Goal: Communication & Community: Answer question/provide support

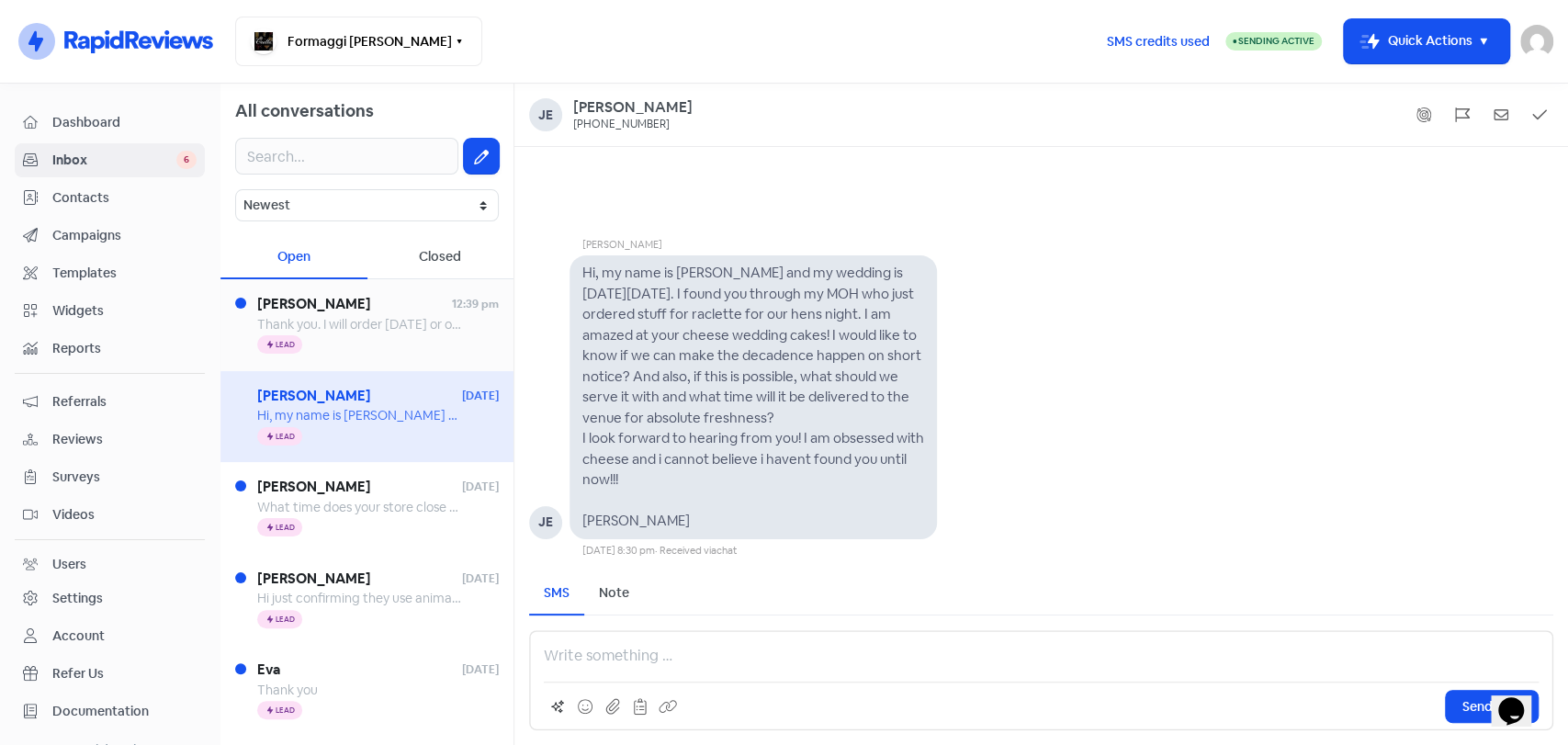
click at [310, 323] on span "Thank you. I will order [DATE] or over the weekend. Delivery address is Cabarit…" at bounding box center [734, 324] width 955 height 17
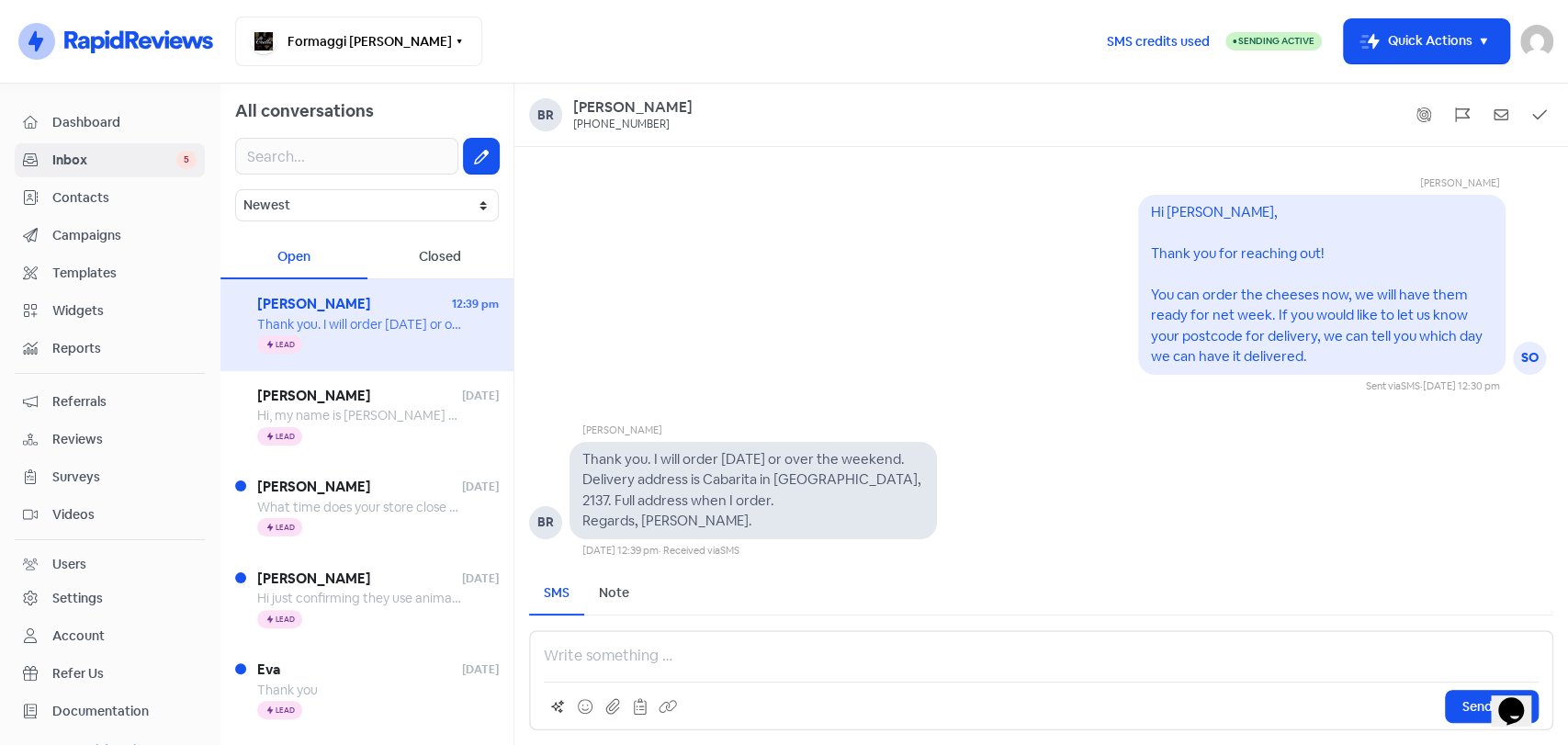
click at [697, 656] on p at bounding box center [1041, 656] width 995 height 22
click at [922, 670] on div "Thank you. We can have your order delivered Send SMS" at bounding box center [1041, 680] width 1024 height 100
click at [901, 659] on p "Thank you. We can have your order delivered" at bounding box center [1041, 656] width 995 height 22
click at [1378, 423] on div "[PERSON_NAME] Thank you. I will order [DATE] or over the weekend. Delivery addr…" at bounding box center [1040, 476] width 1053 height 165
click at [1467, 706] on span "Send SMS" at bounding box center [1491, 707] width 59 height 20
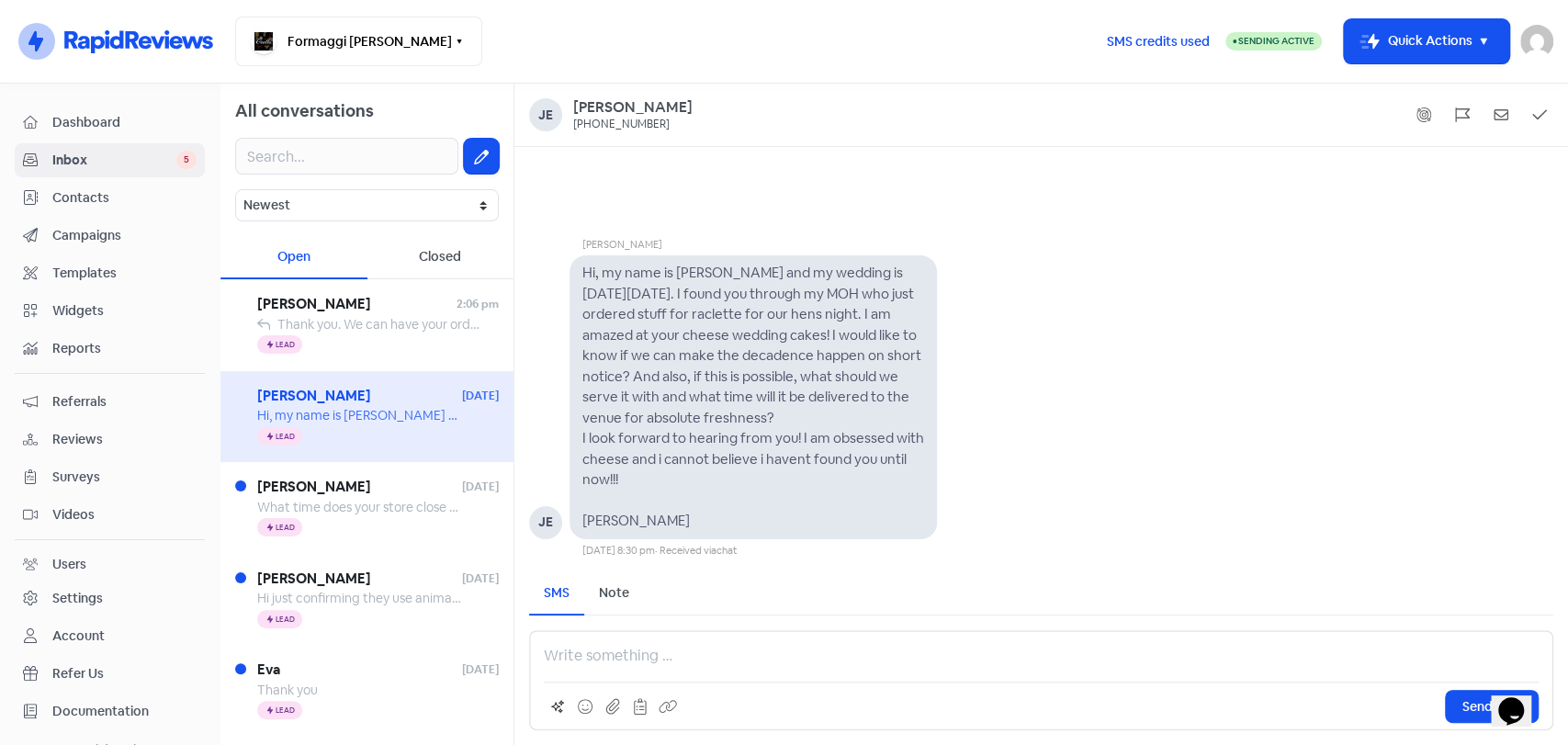
click at [822, 652] on p at bounding box center [1041, 656] width 995 height 22
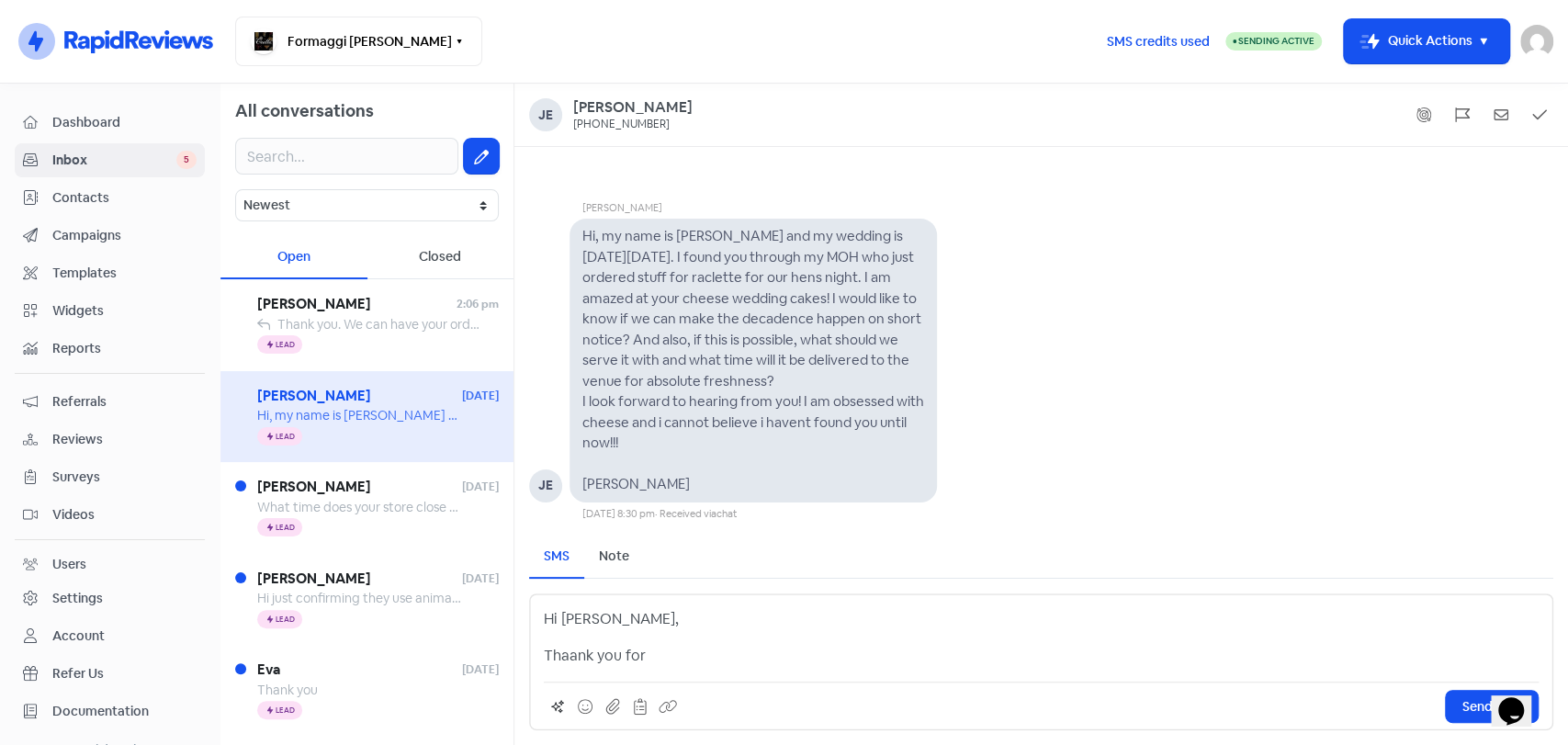
click at [565, 656] on p "Thaank you for" at bounding box center [1041, 656] width 995 height 22
click at [659, 657] on p "Thank you for" at bounding box center [1041, 656] width 995 height 22
click at [668, 656] on p "Thank you for [PERSON_NAME] out!" at bounding box center [1041, 656] width 995 height 22
click at [749, 659] on p "Thank you for reaching out!" at bounding box center [1041, 656] width 995 height 22
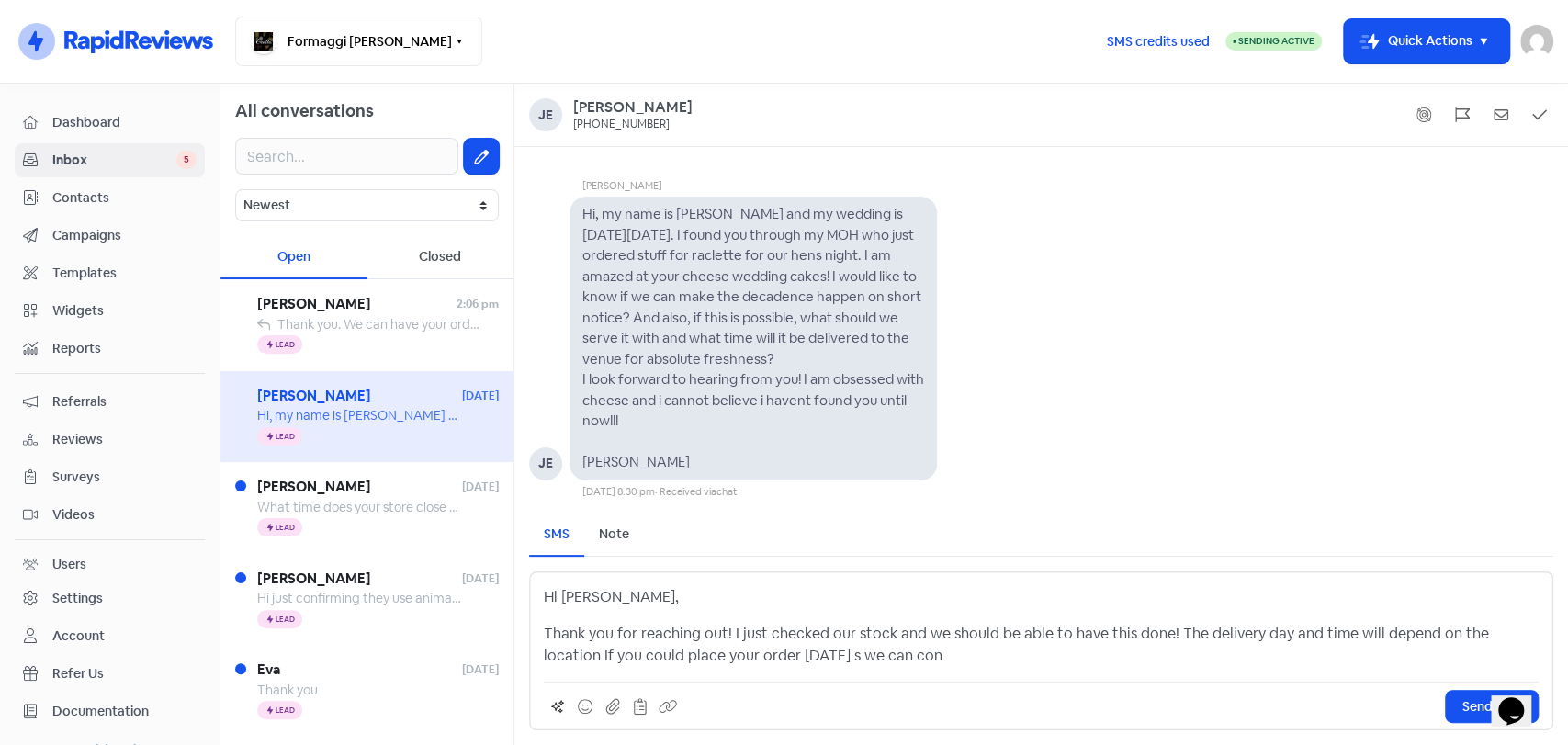
click at [783, 655] on p "Thank you for reaching out! I just checked our stock and we should be able to h…" at bounding box center [1041, 644] width 995 height 44
click at [905, 654] on p "Thank you for reaching out! I just checked our stock and we should be able to h…" at bounding box center [1041, 644] width 995 height 44
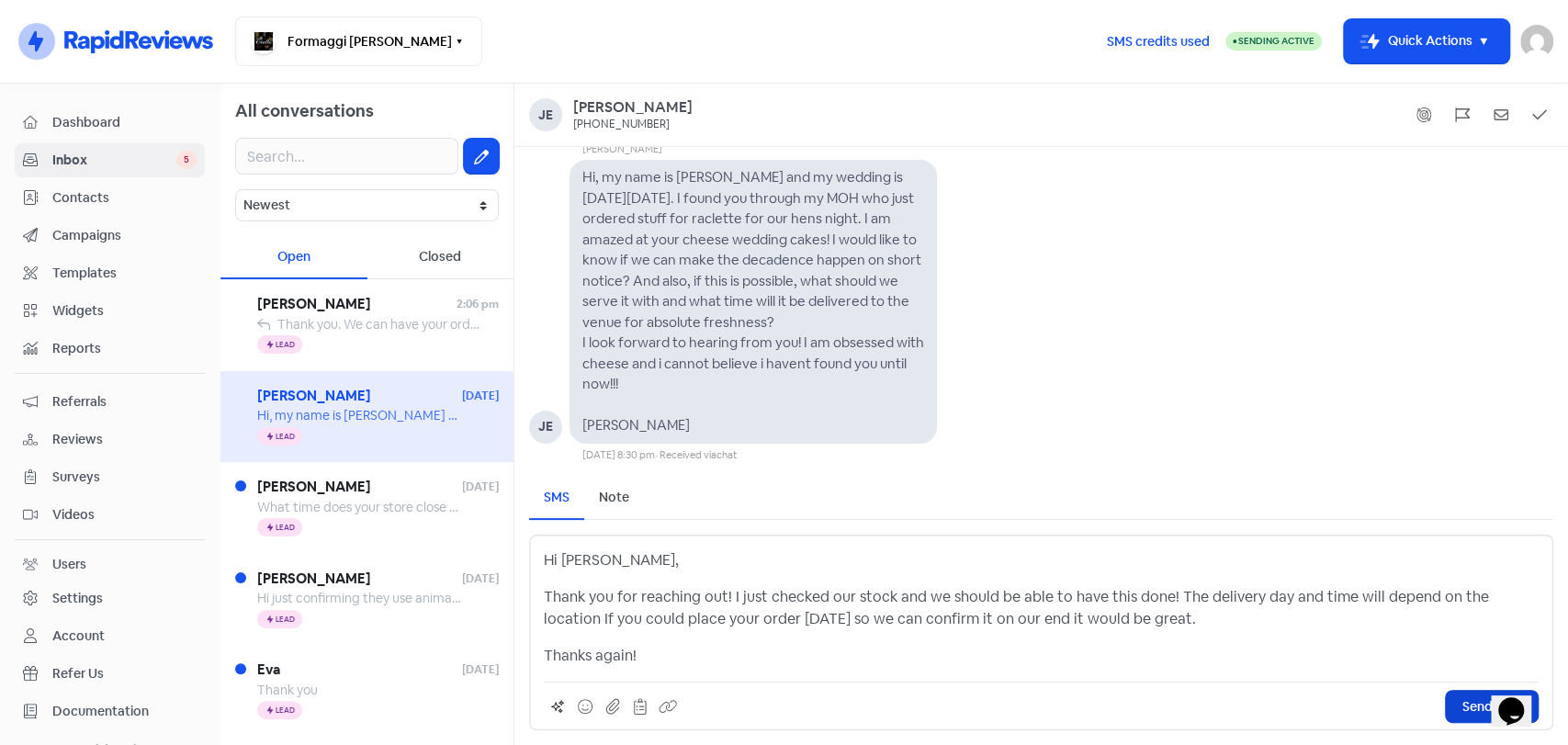
click at [1464, 708] on span "Send SMS" at bounding box center [1491, 707] width 59 height 20
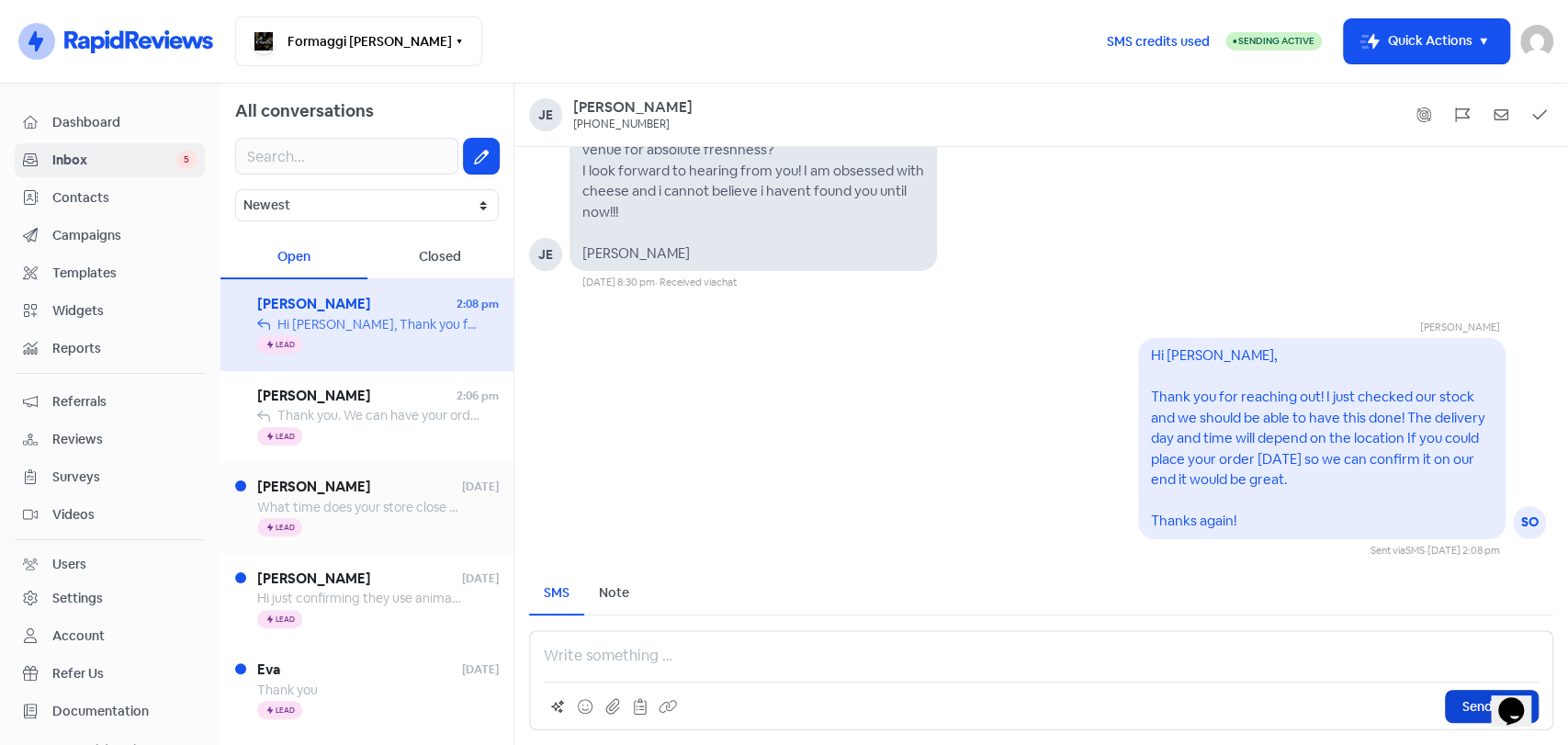
click at [373, 505] on span "What time does your store close [DATE]?" at bounding box center [378, 508] width 241 height 17
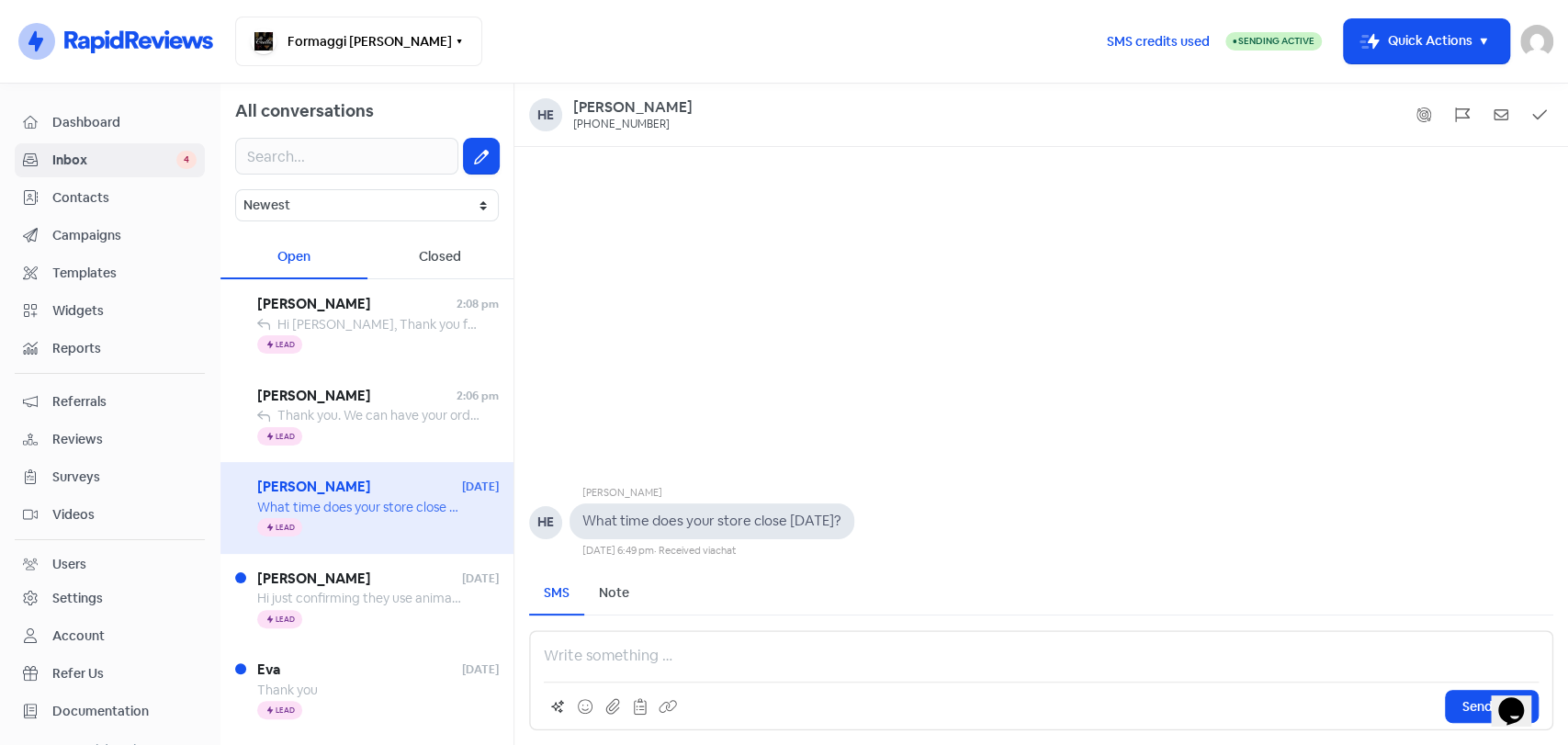
click at [779, 648] on p at bounding box center [1041, 656] width 995 height 22
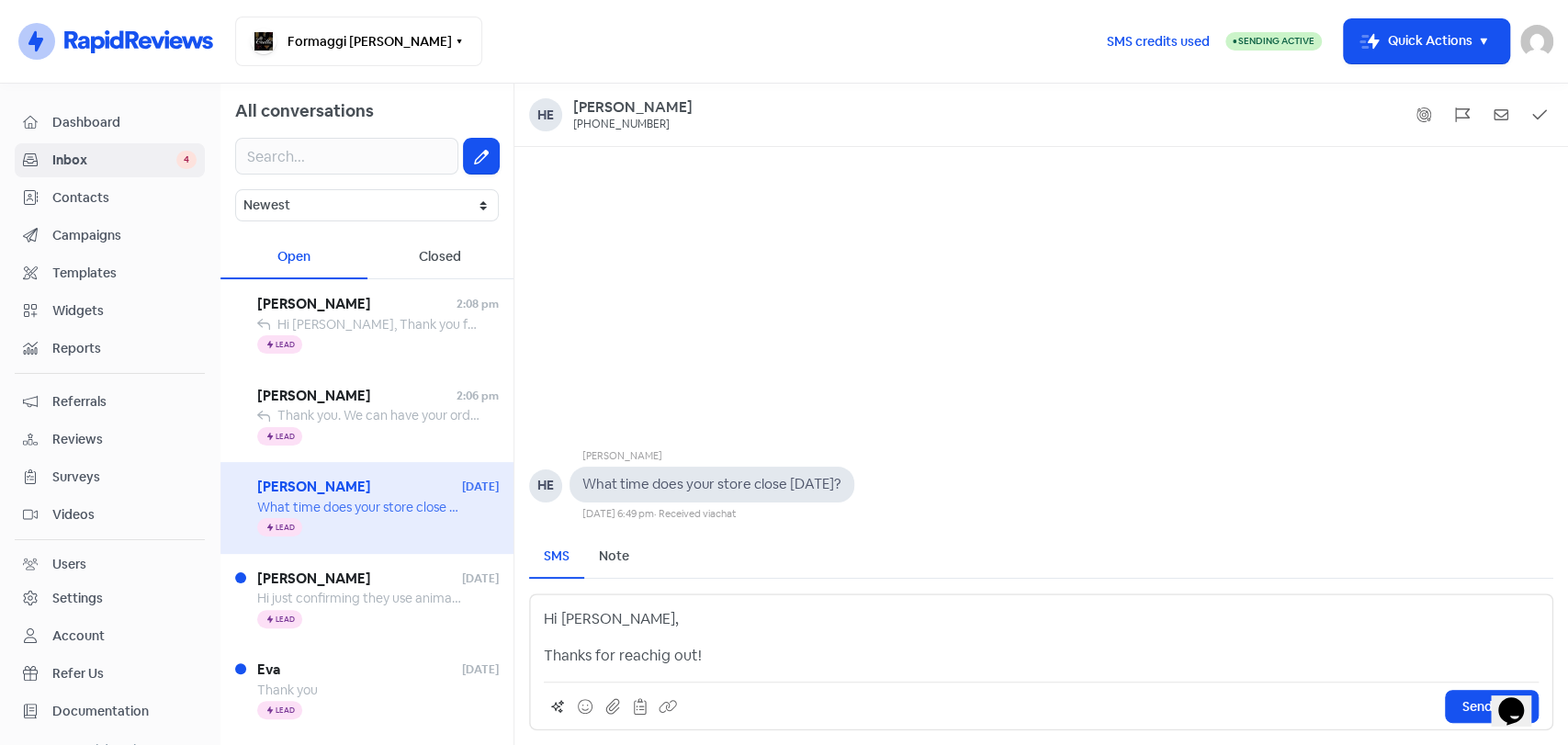
click at [664, 658] on p "Thanks for reachig out!" at bounding box center [1041, 656] width 995 height 22
click at [755, 662] on p "Thanks for reaching out!" at bounding box center [1041, 656] width 995 height 22
click at [1460, 716] on button "Send SMS" at bounding box center [1491, 706] width 93 height 33
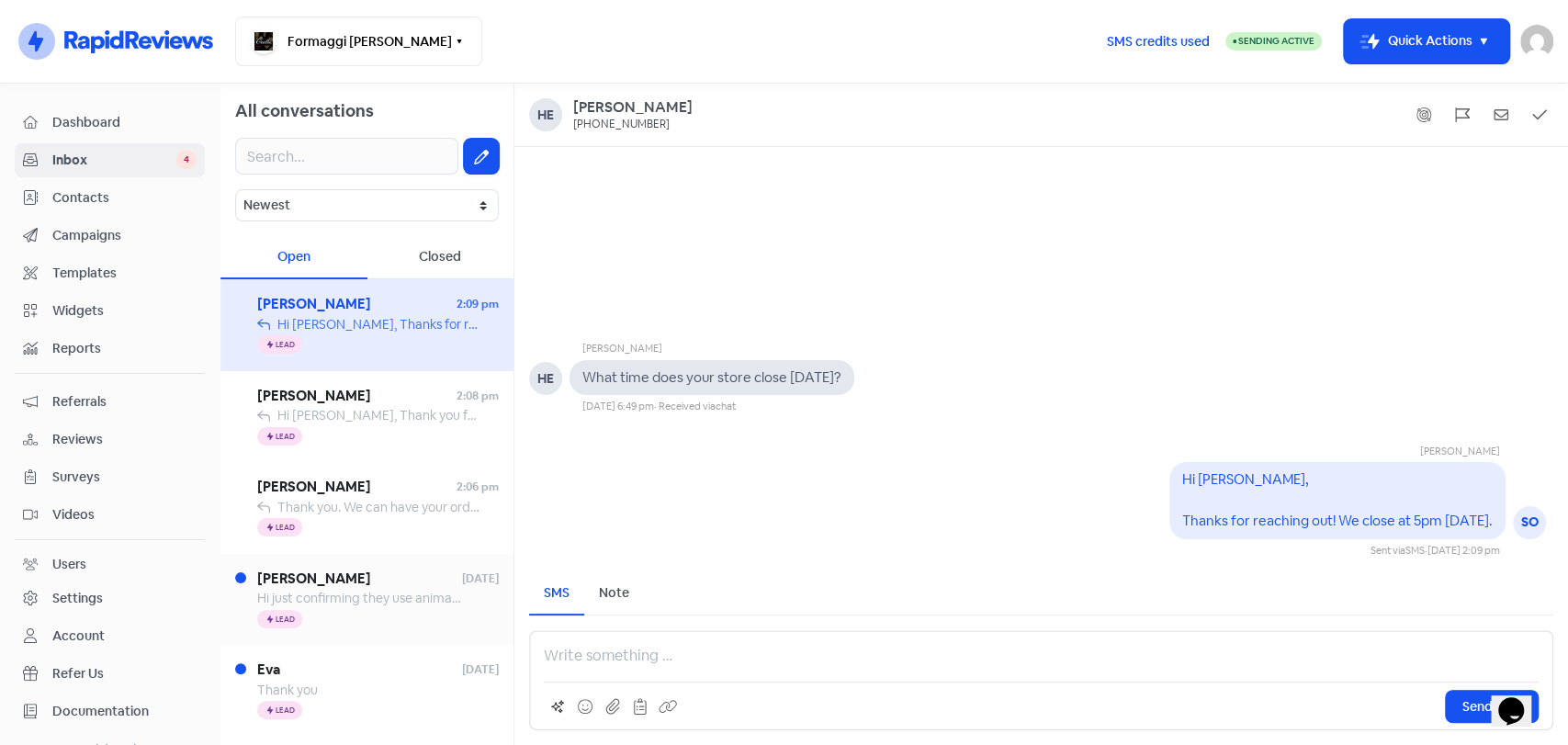
click at [421, 605] on span "Hi just confirming they use animal rennet in the Fontina d'Aosta alpeggio DOP t…" at bounding box center [502, 598] width 490 height 17
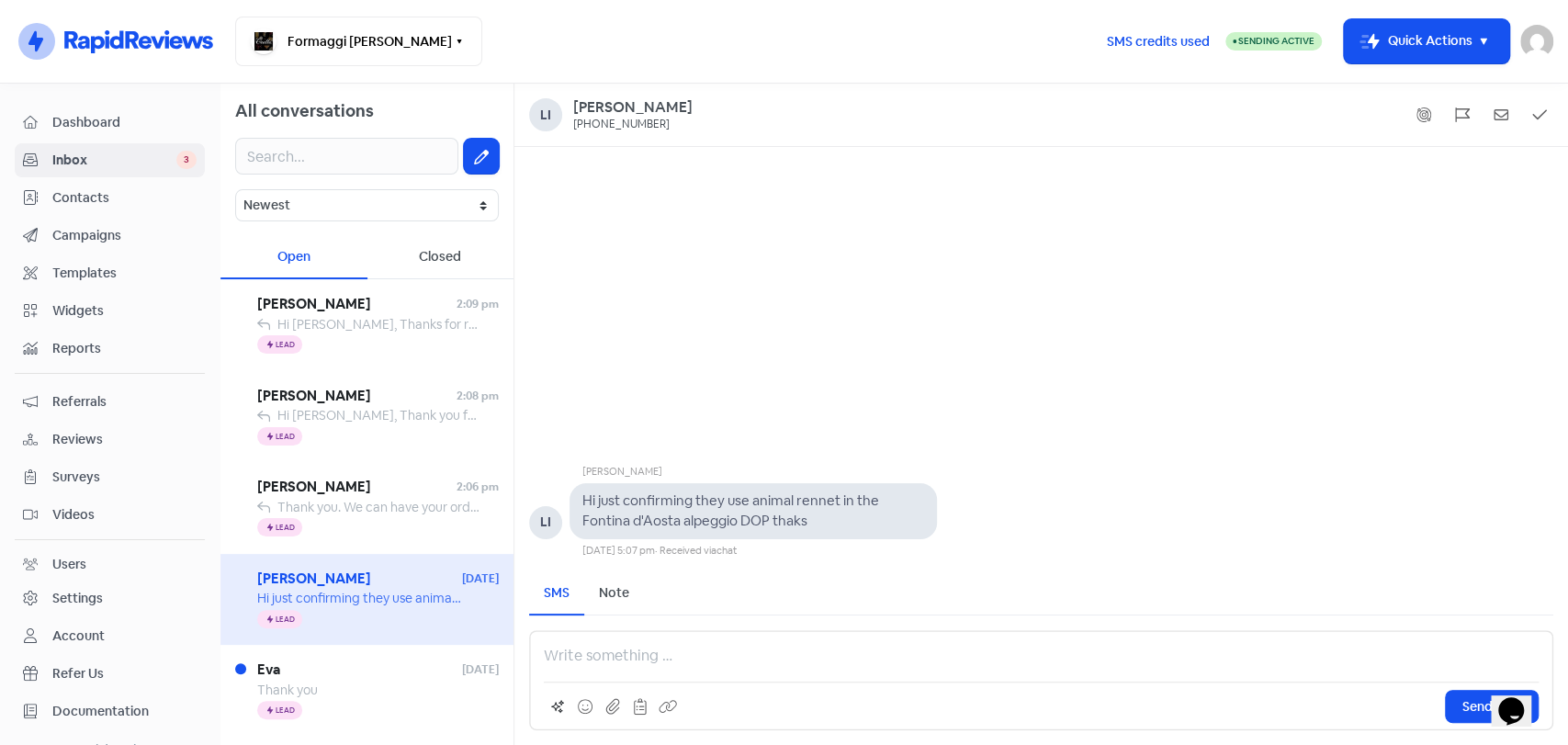
click at [679, 659] on p at bounding box center [1041, 656] width 995 height 22
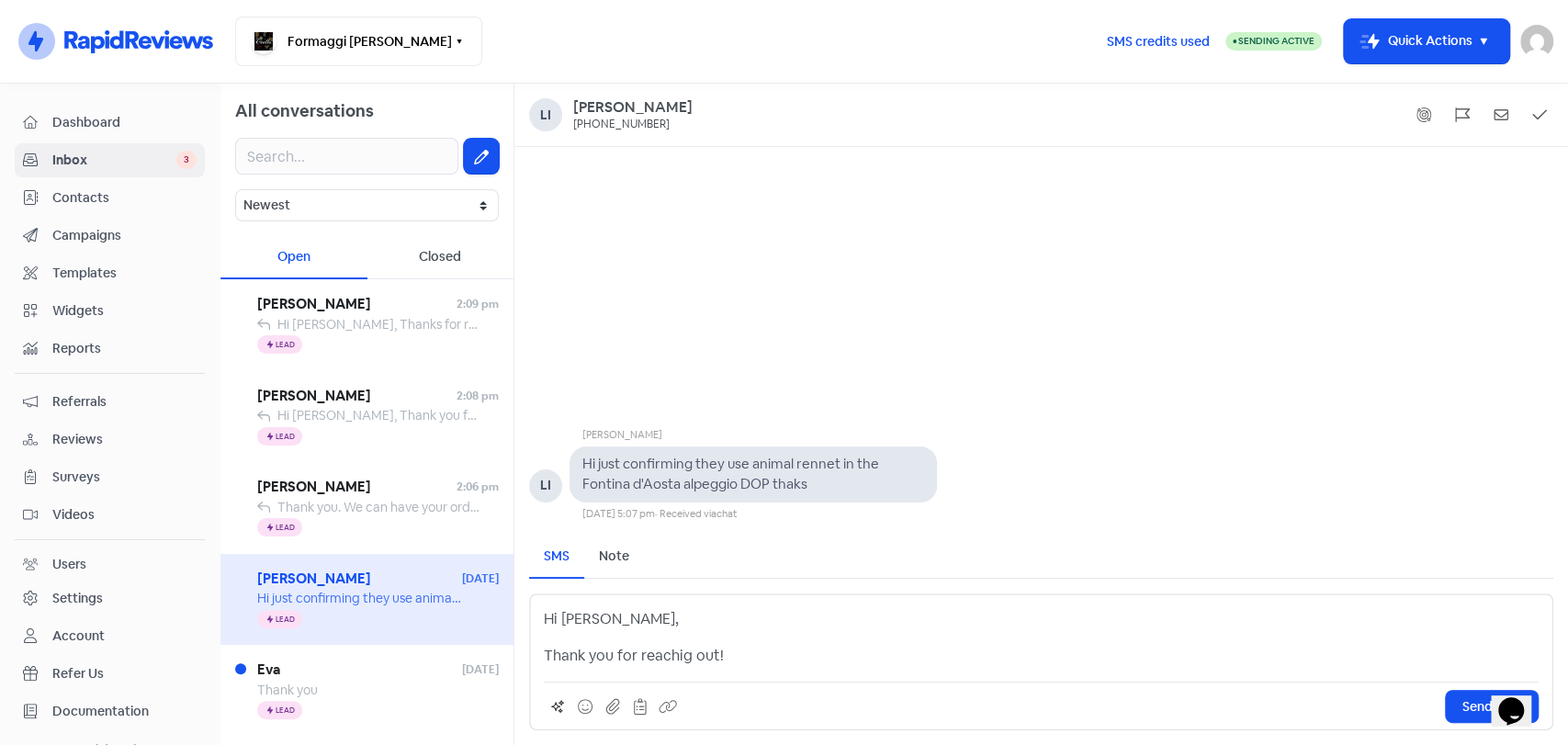
click at [683, 653] on p "Thank you for reachig out!" at bounding box center [1041, 656] width 995 height 22
click at [768, 655] on p "Thank you for reaching out!" at bounding box center [1041, 656] width 995 height 22
click at [906, 651] on p "Thank you for reaching out! Yes, animal rennet is used i the Fontina." at bounding box center [1041, 656] width 995 height 22
click at [1460, 702] on button "Send SMS" at bounding box center [1491, 706] width 93 height 33
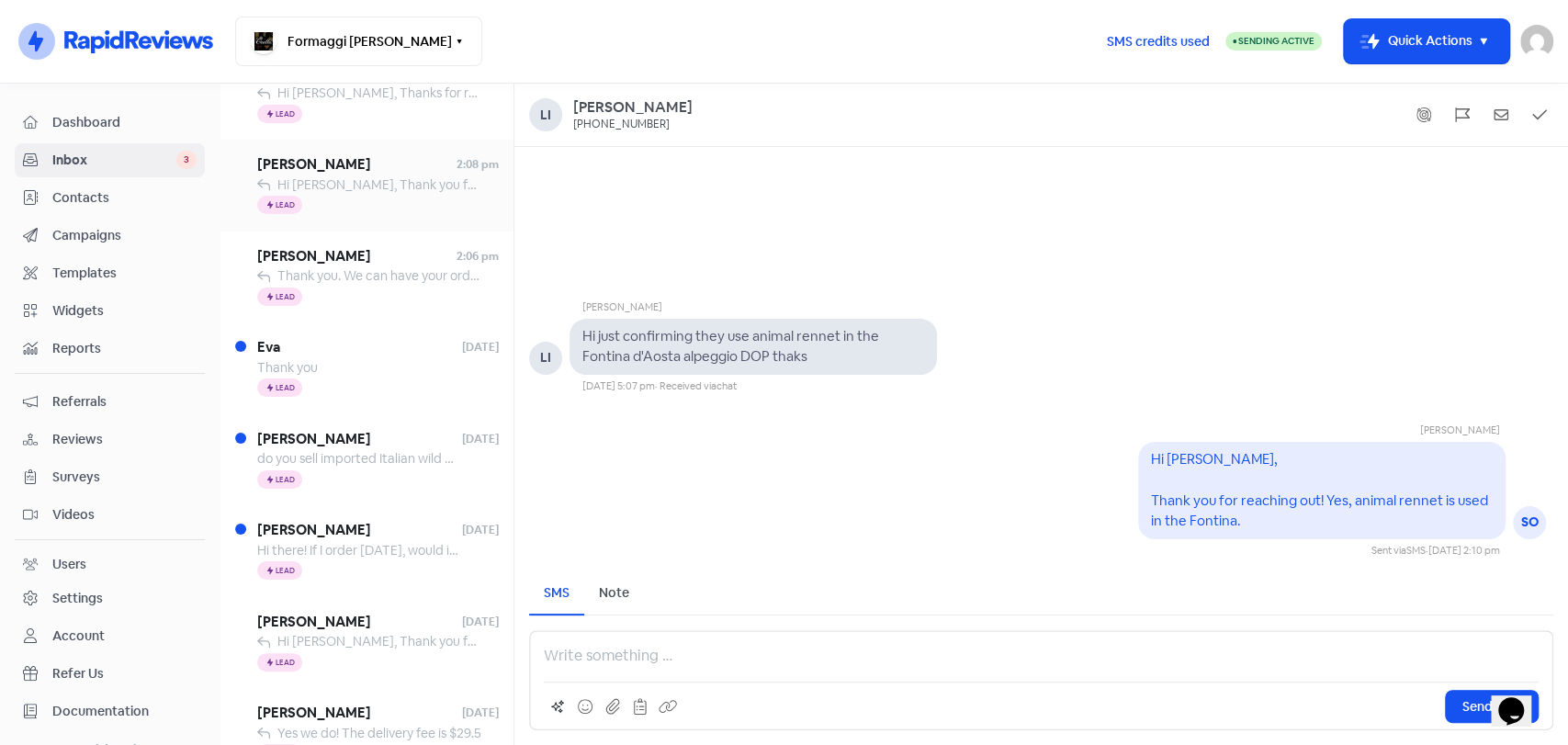
scroll to position [325, 0]
click at [336, 369] on div "Thank you" at bounding box center [378, 365] width 242 height 20
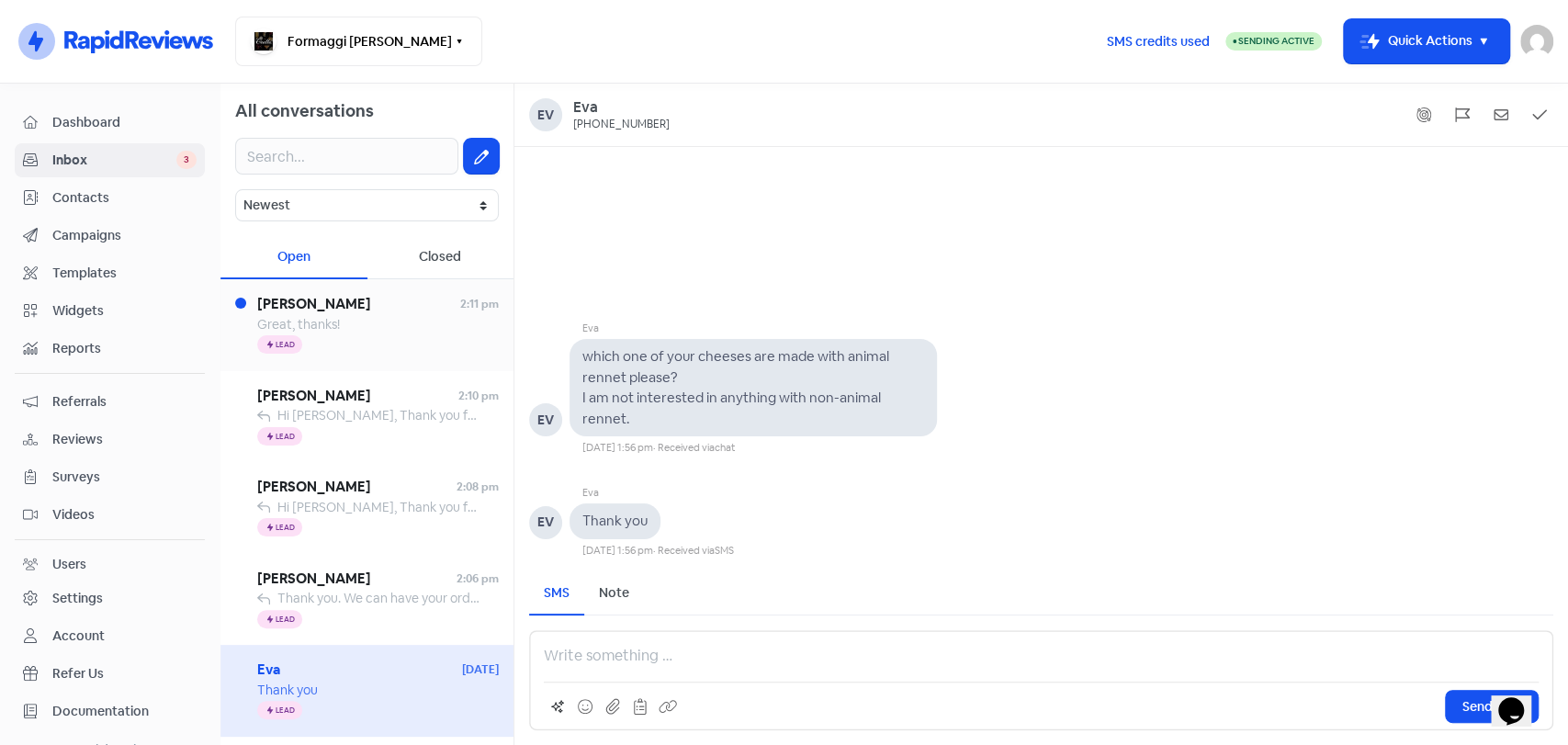
click at [339, 325] on span "Great, thanks!" at bounding box center [298, 324] width 82 height 17
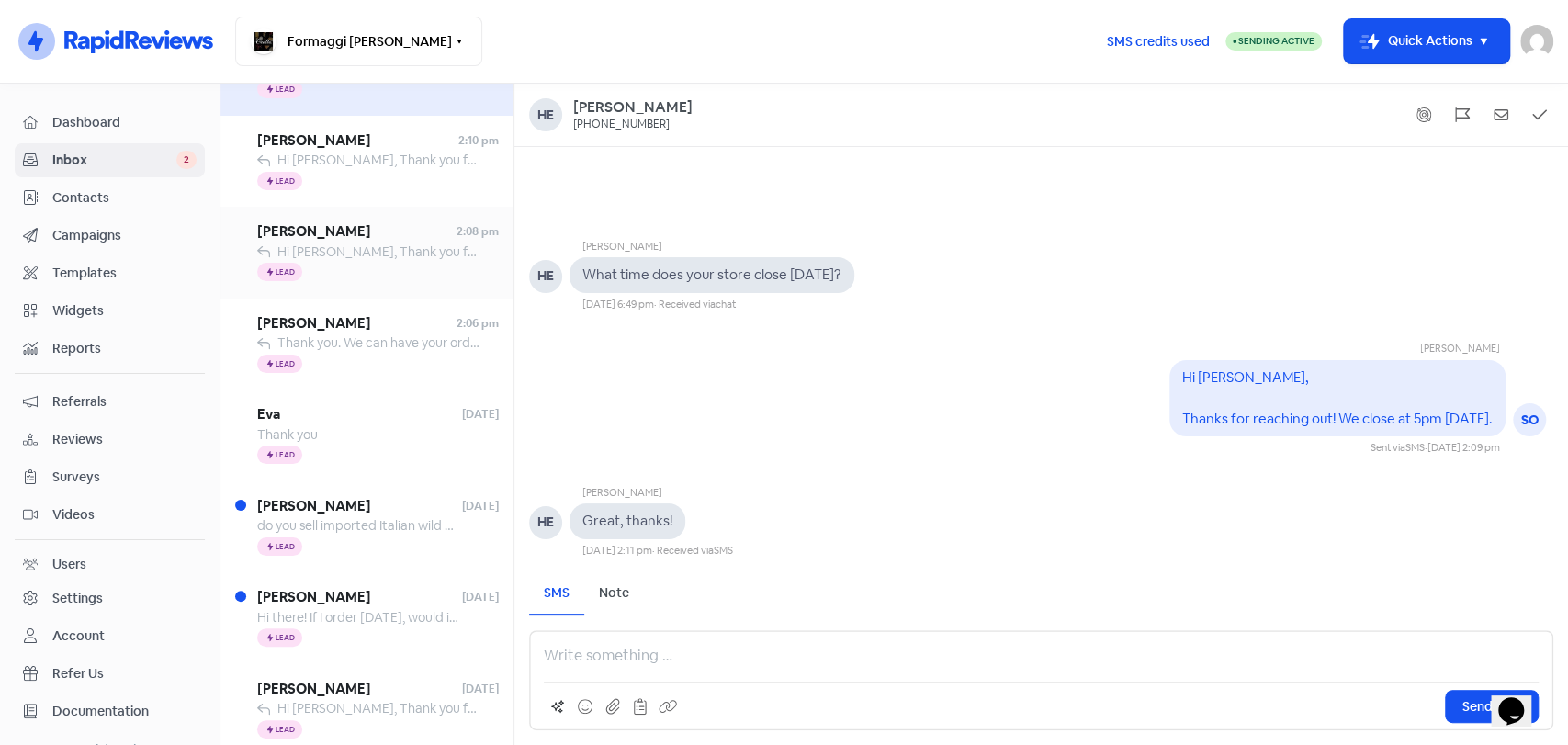
scroll to position [257, 0]
click at [368, 437] on div "Thank you" at bounding box center [378, 433] width 242 height 20
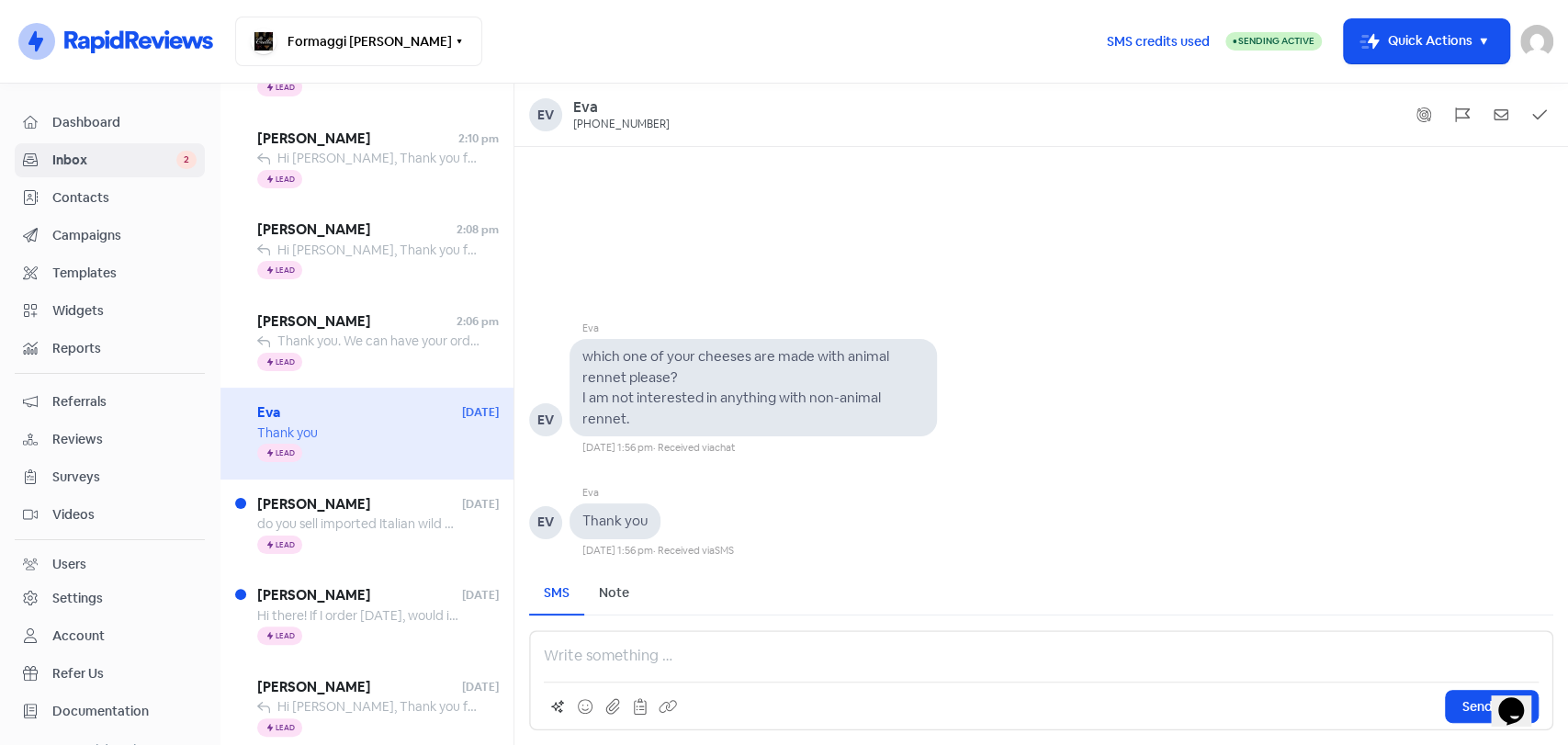
click at [778, 666] on p at bounding box center [1041, 656] width 995 height 22
click at [601, 655] on p "Hi [PERSON_NAME], most of our cheeses are made with animal rennet" at bounding box center [1041, 656] width 995 height 22
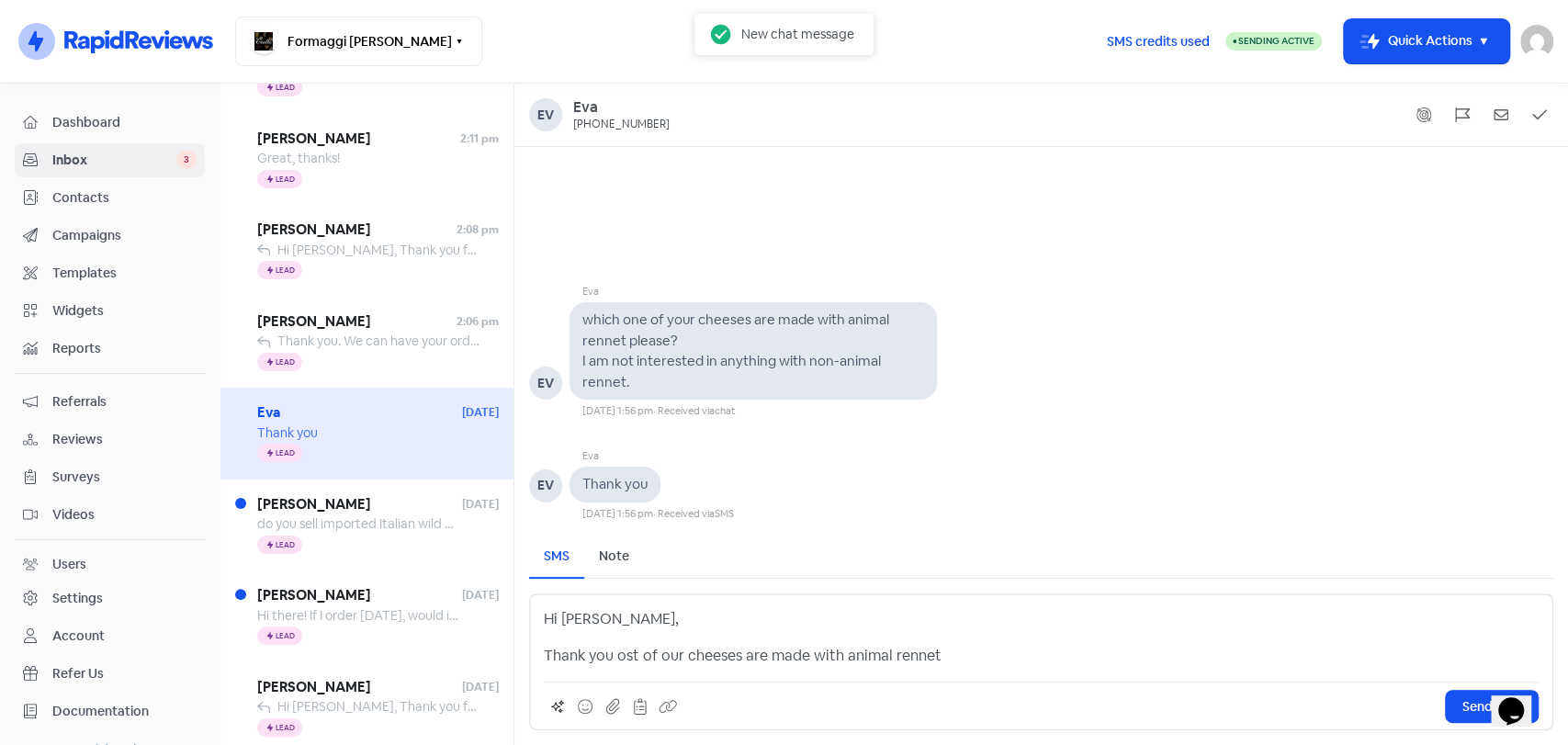
scroll to position [166, 0]
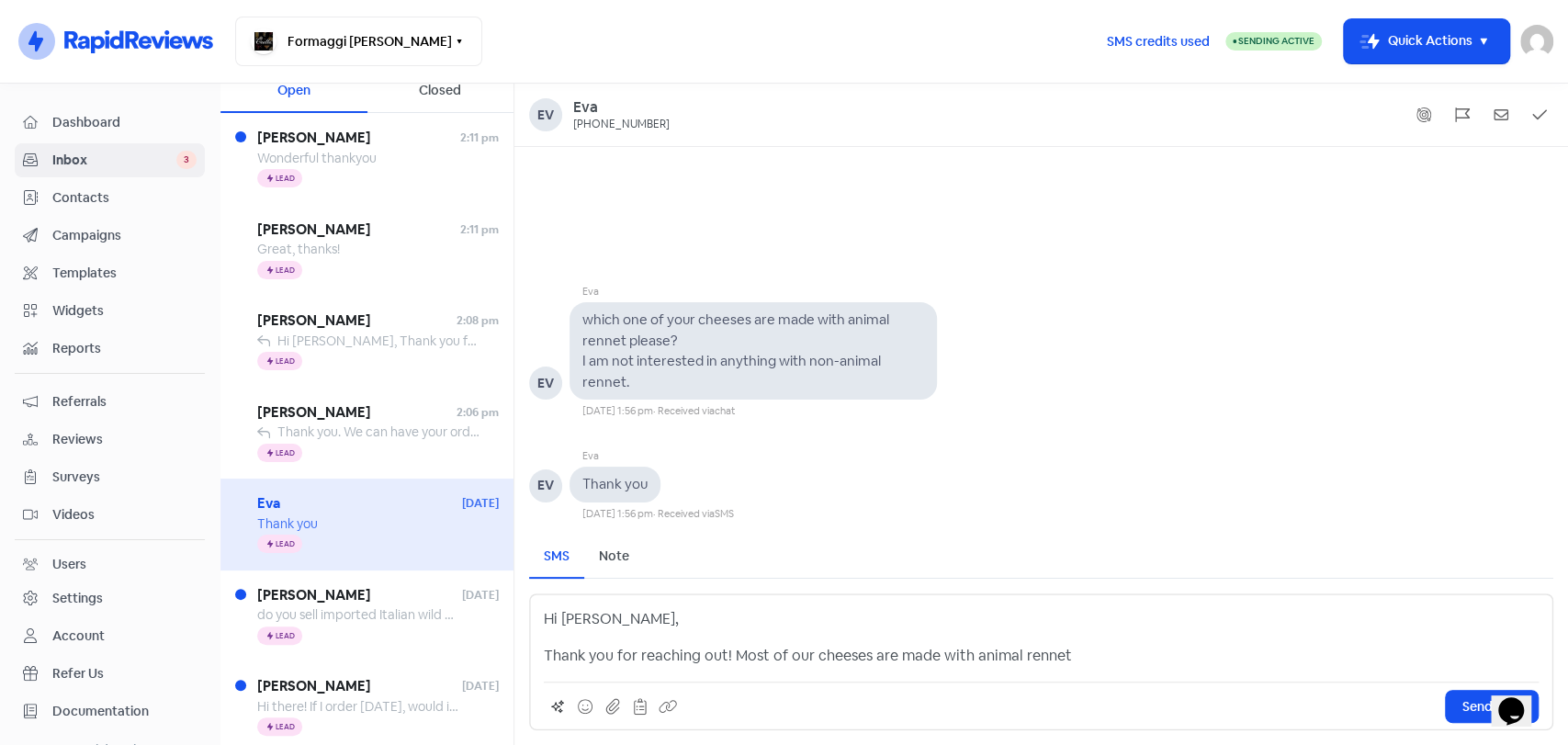
click at [1090, 653] on p "Thank you for reaching out! Most of our cheeses are made with animal rennet" at bounding box center [1041, 656] width 995 height 22
click at [749, 652] on p "Thank you for reaching out! Most of our cheeses are made with animal rennet." at bounding box center [1041, 656] width 995 height 22
click at [1473, 711] on span "Send SMS" at bounding box center [1491, 707] width 59 height 20
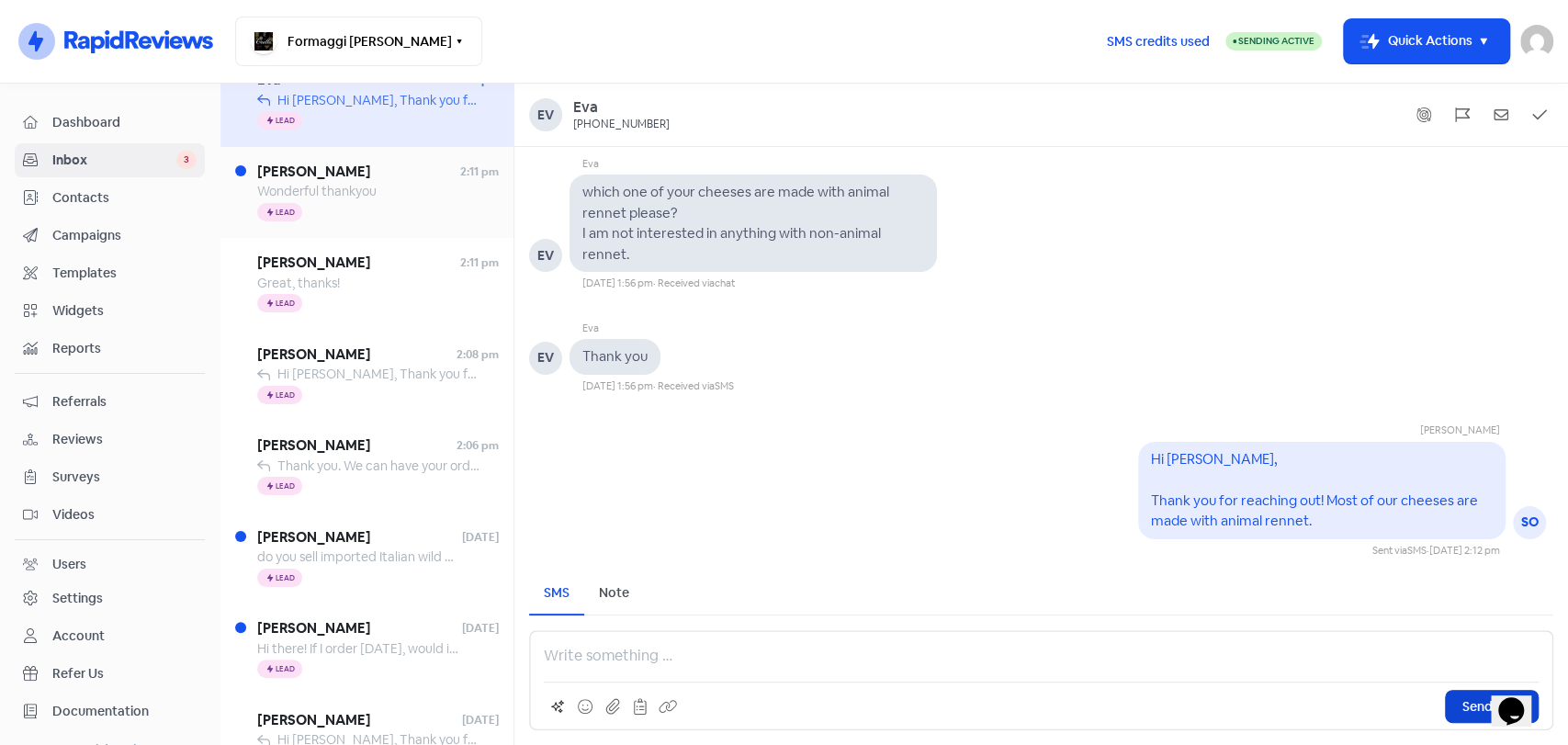
scroll to position [218, 0]
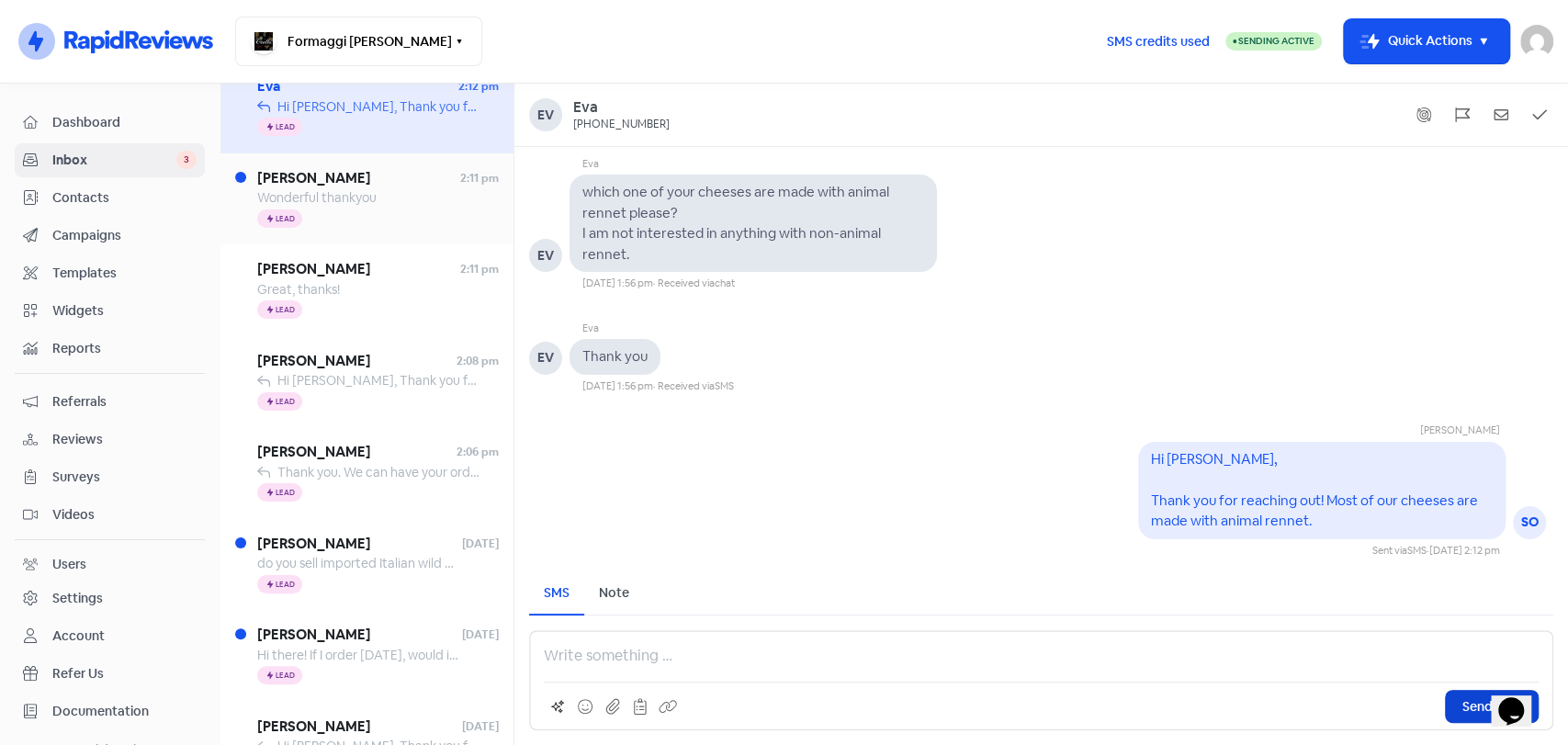
click at [338, 182] on span "[PERSON_NAME]" at bounding box center [358, 179] width 203 height 21
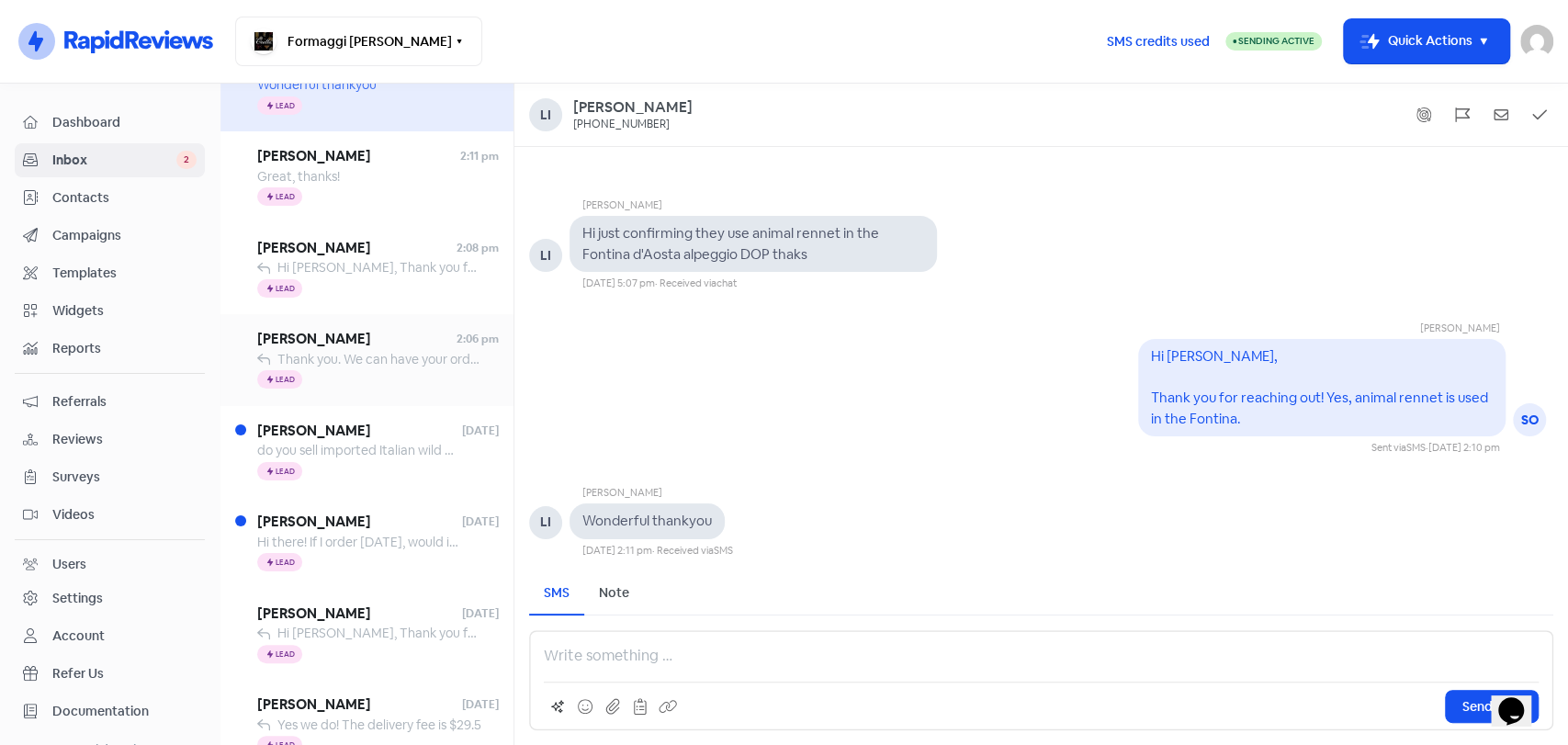
scroll to position [341, 0]
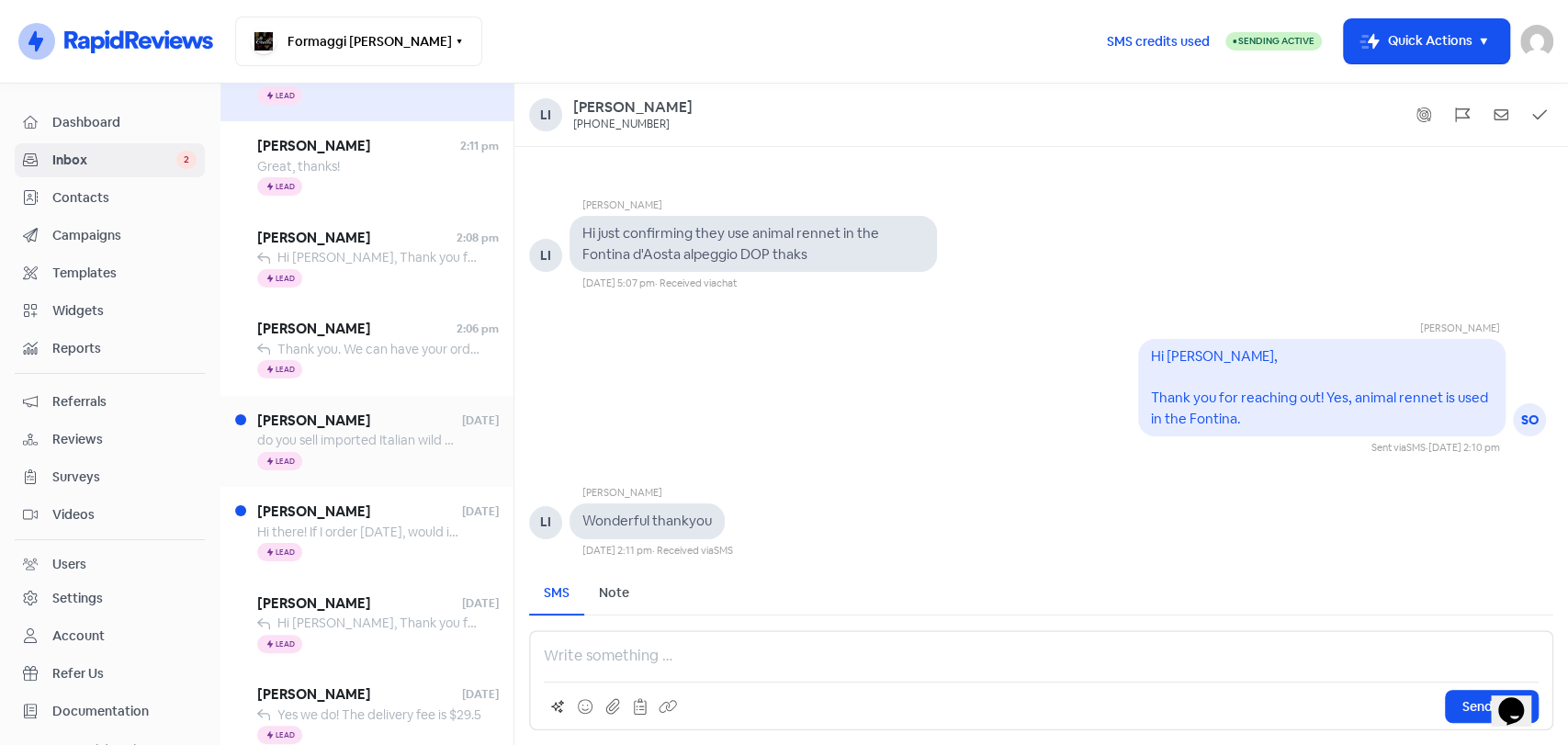
click at [345, 428] on span "[PERSON_NAME]" at bounding box center [359, 421] width 205 height 21
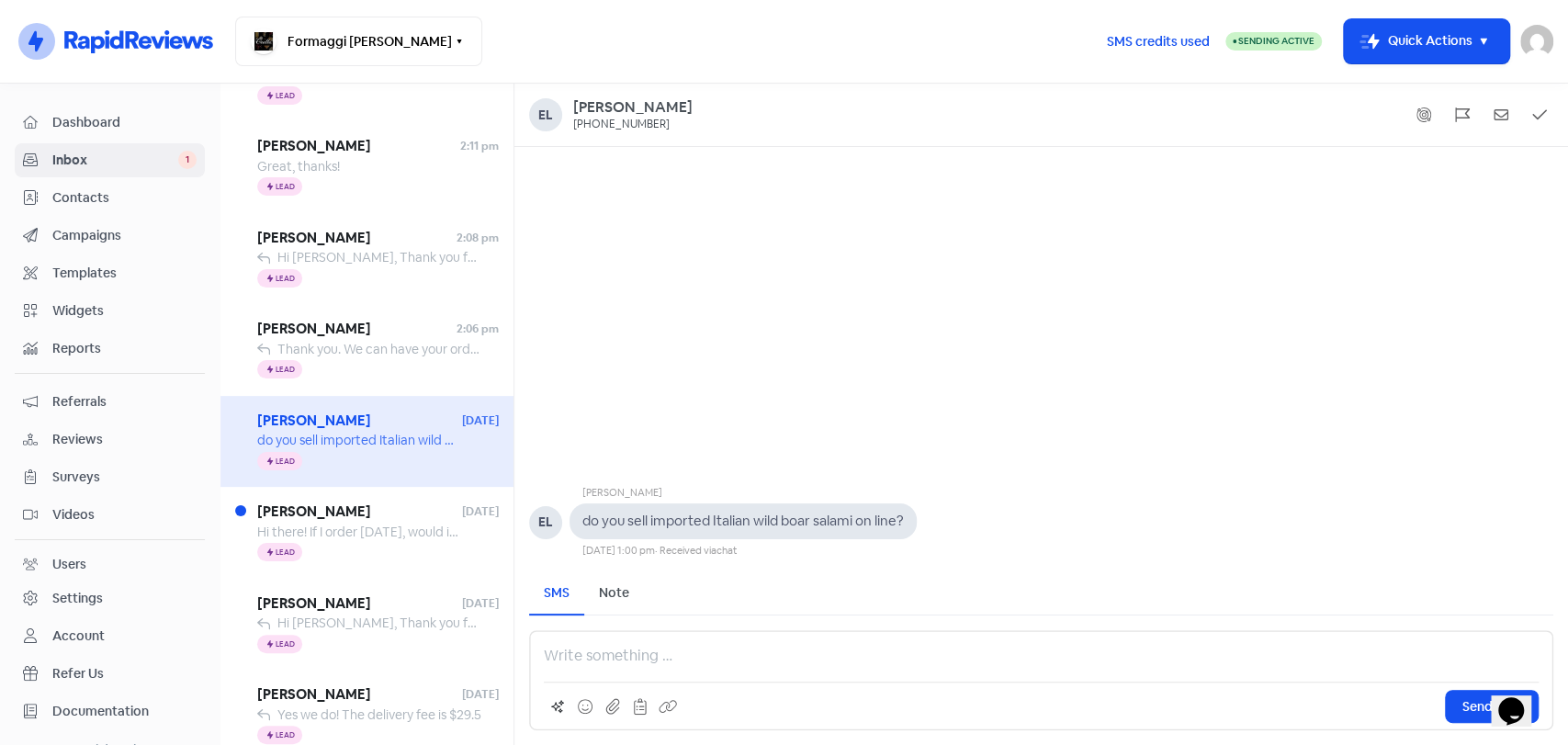
click at [720, 651] on p at bounding box center [1041, 656] width 995 height 22
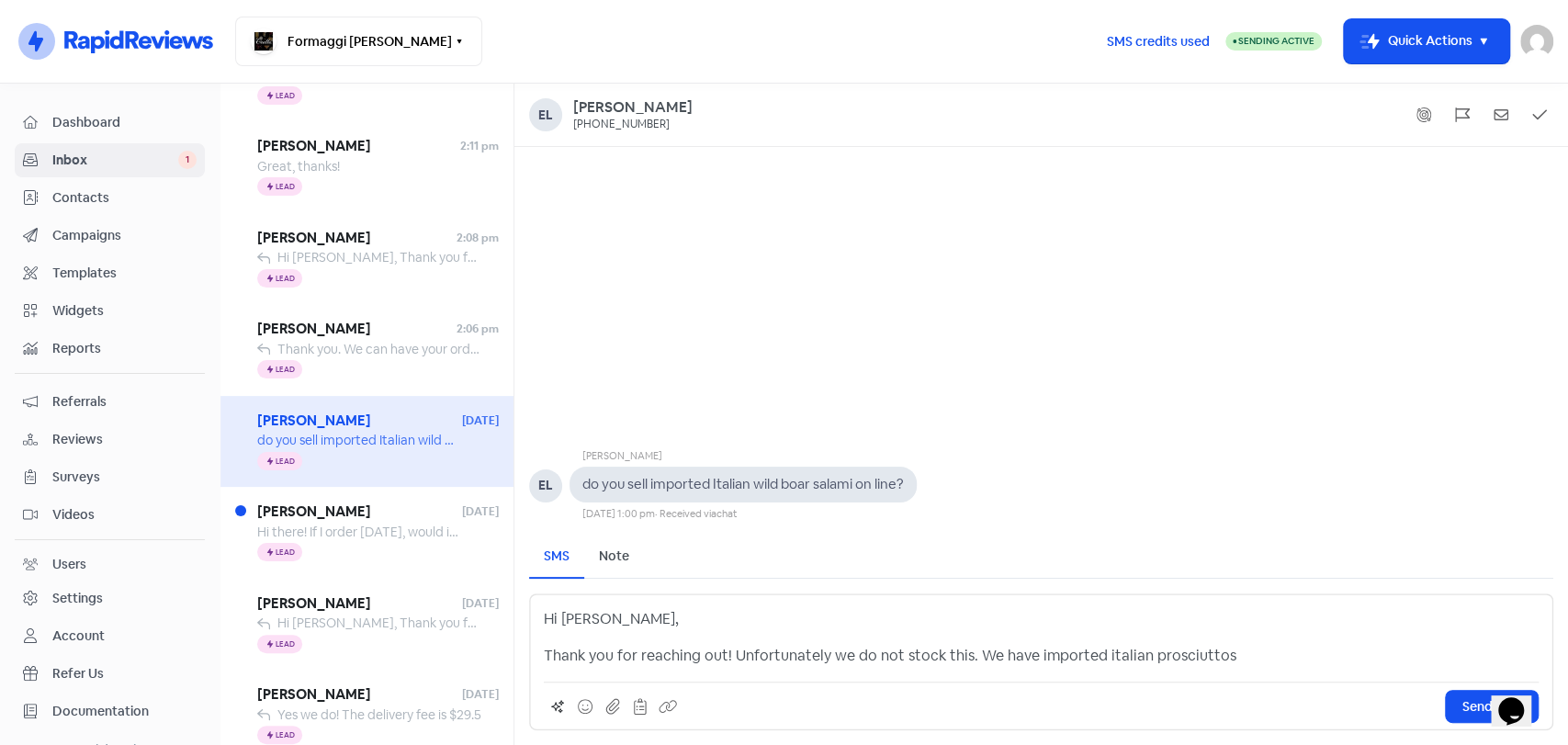
click at [1104, 654] on p "Thank you for reaching out! Unfortunately we do not stock this. We have importe…" at bounding box center [1041, 656] width 995 height 22
click at [1103, 652] on p "Thank you for reaching out! Unfortunately we do not stock this. We have importe…" at bounding box center [1041, 656] width 995 height 22
click at [1255, 648] on p "Thank you for reaching out! Unfortunately we do not stock this. We have importe…" at bounding box center [1041, 656] width 995 height 22
click at [1255, 647] on p "Thank you for reaching out! Unfortunately we do not stock this. We have importe…" at bounding box center [1041, 656] width 995 height 22
click at [1470, 708] on span "Send SMS" at bounding box center [1491, 707] width 59 height 20
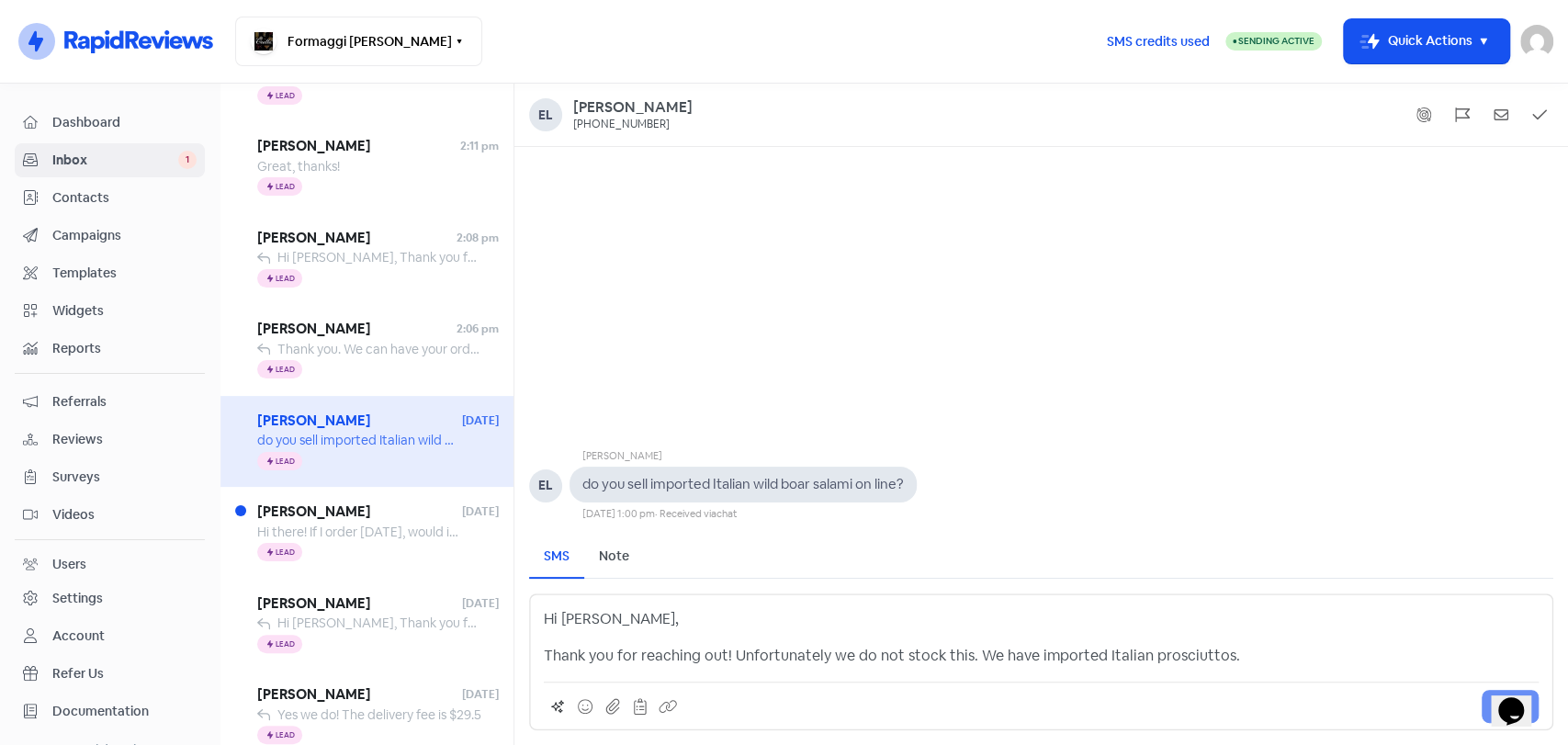
scroll to position [433, 0]
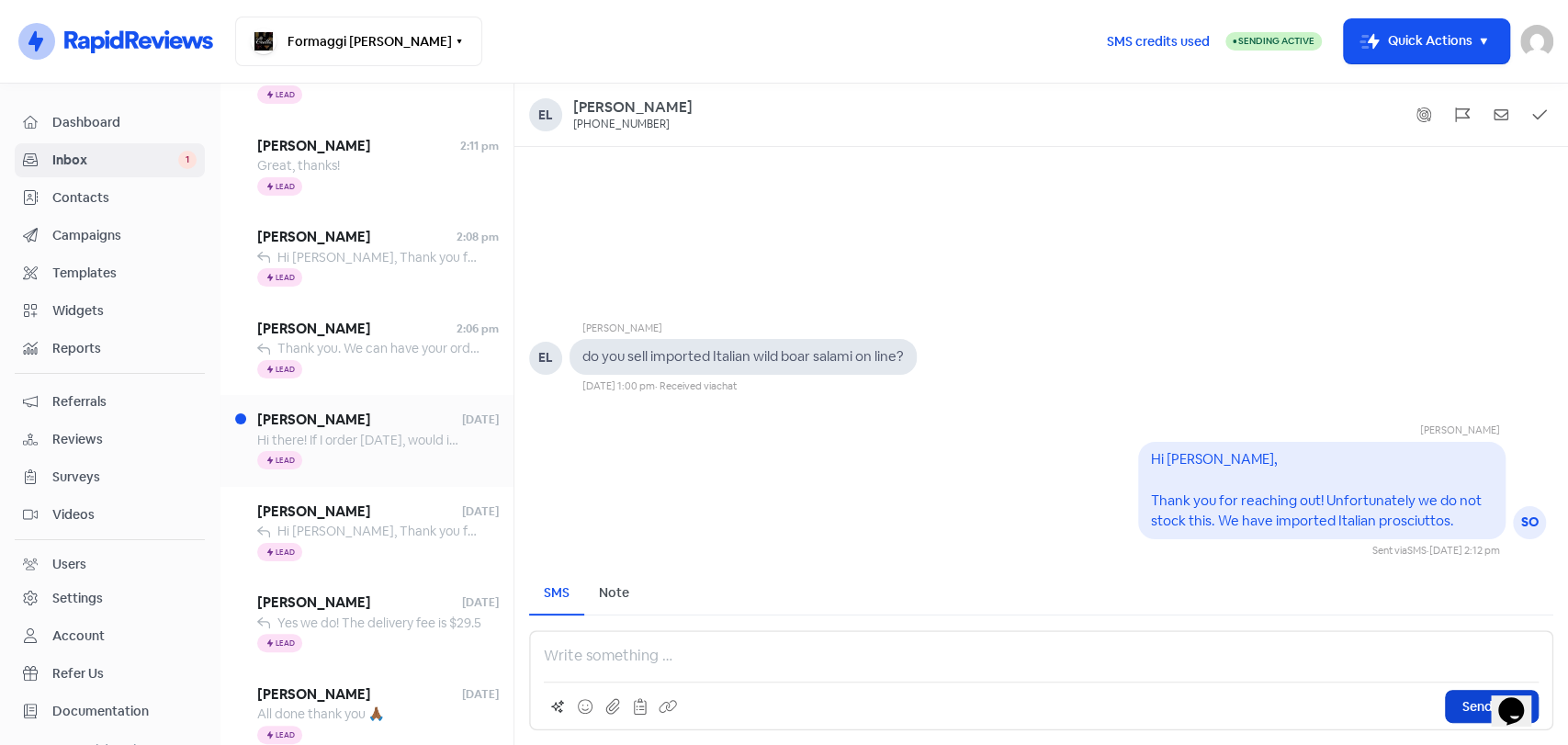
click at [371, 443] on span "Hi there! If I order [DATE], would it be possible to deliver to my folks [DATE]…" at bounding box center [763, 440] width 1013 height 17
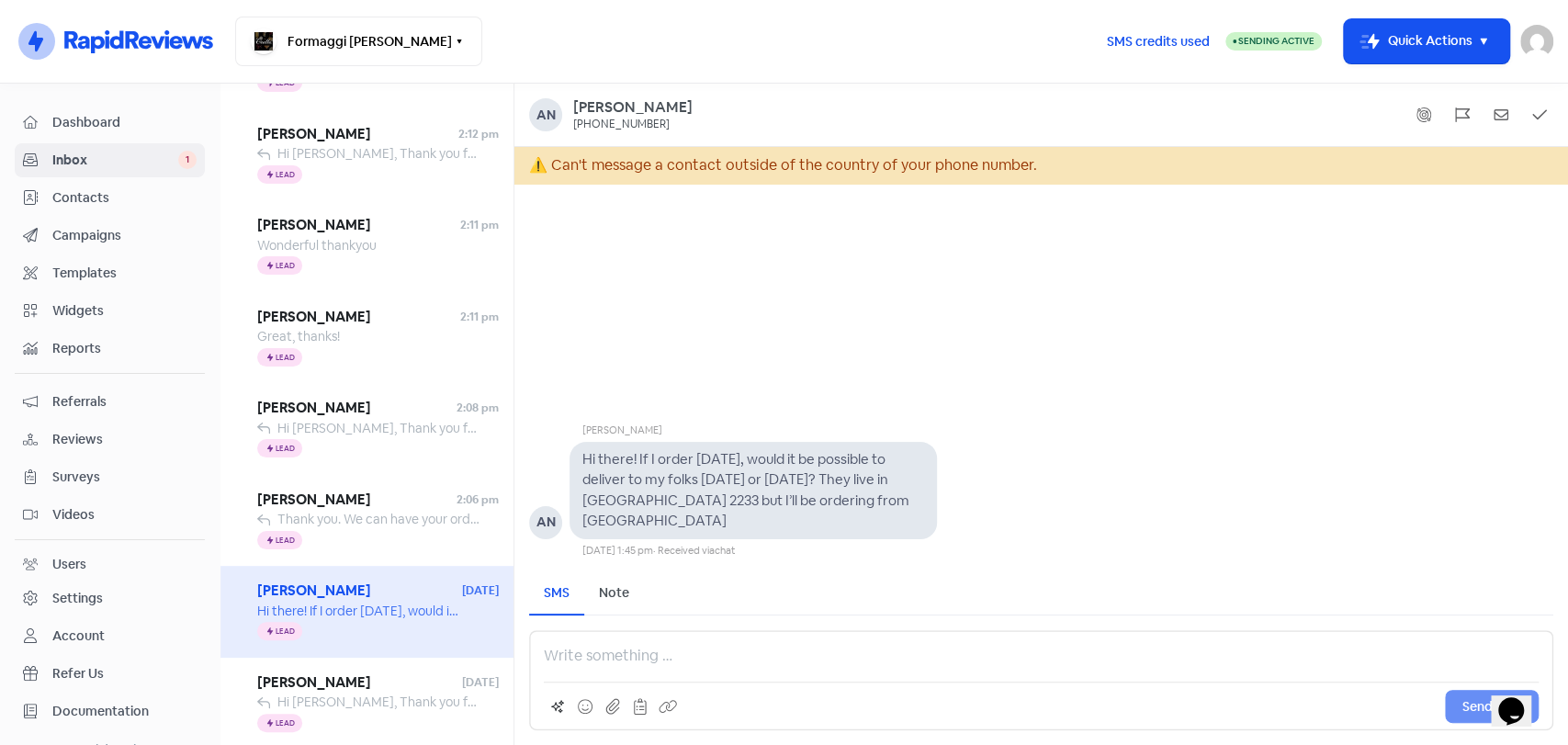
scroll to position [170, 0]
